Goal: Navigation & Orientation: Find specific page/section

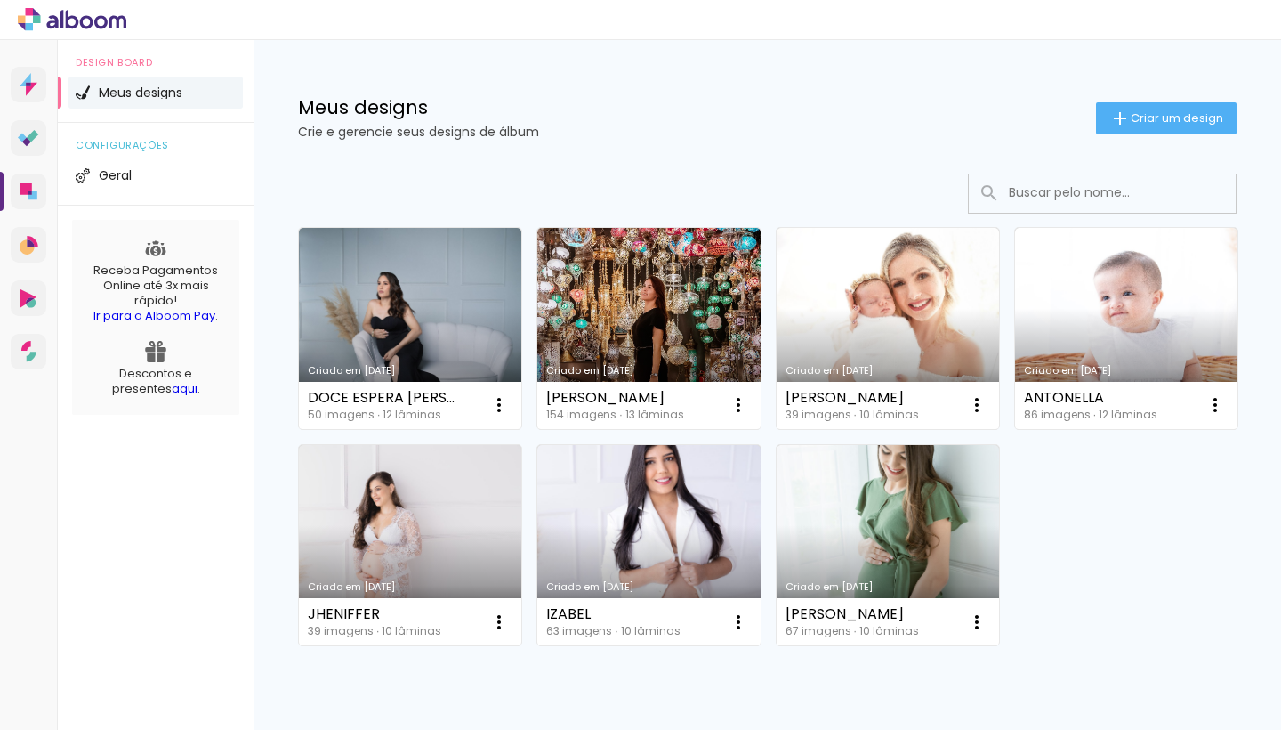
click at [42, 18] on icon at bounding box center [72, 19] width 109 height 23
click at [157, 174] on li "Geral" at bounding box center [156, 175] width 174 height 32
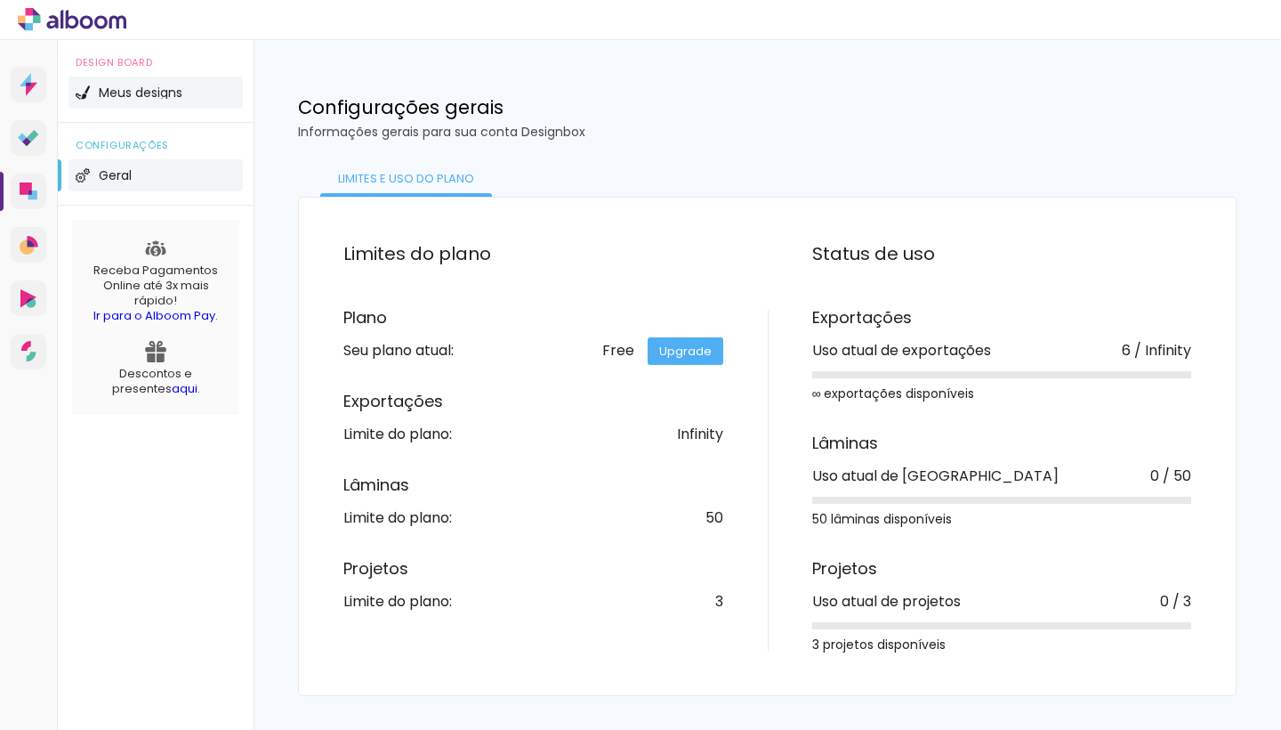
click at [171, 97] on span "Meus designs" at bounding box center [141, 92] width 84 height 12
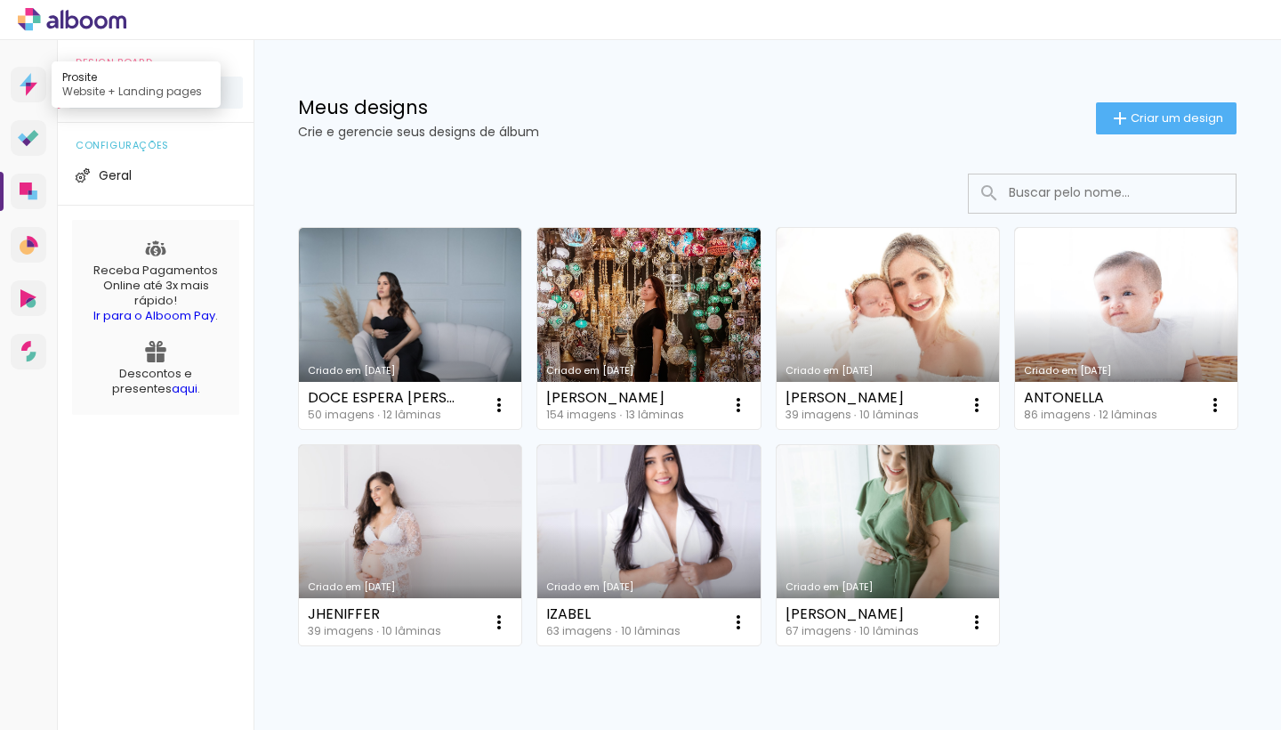
click at [32, 78] on icon at bounding box center [29, 84] width 18 height 23
